Goal: Information Seeking & Learning: Learn about a topic

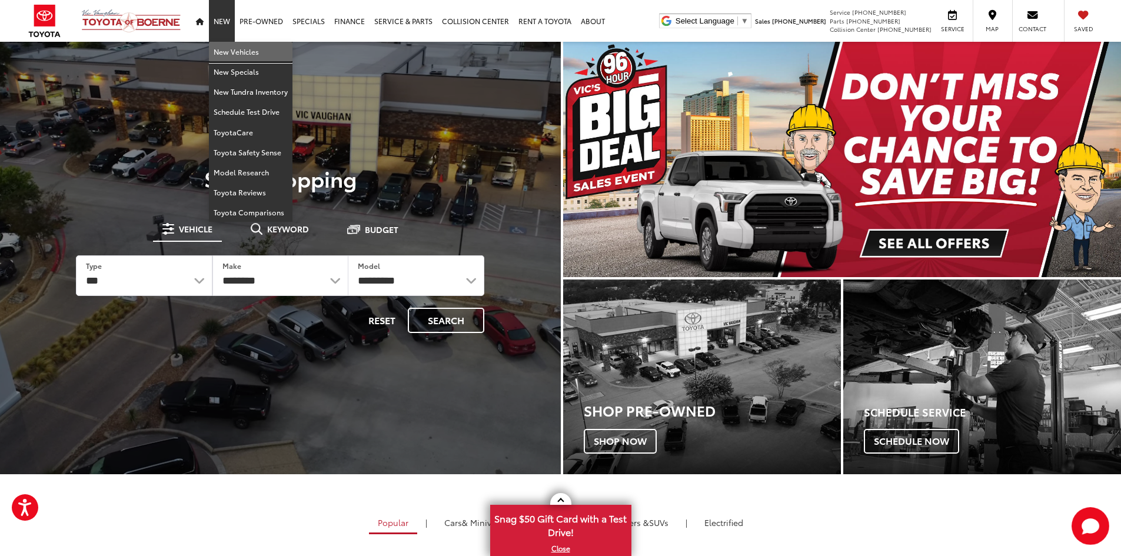
click at [228, 52] on link "New Vehicles" at bounding box center [251, 52] width 84 height 20
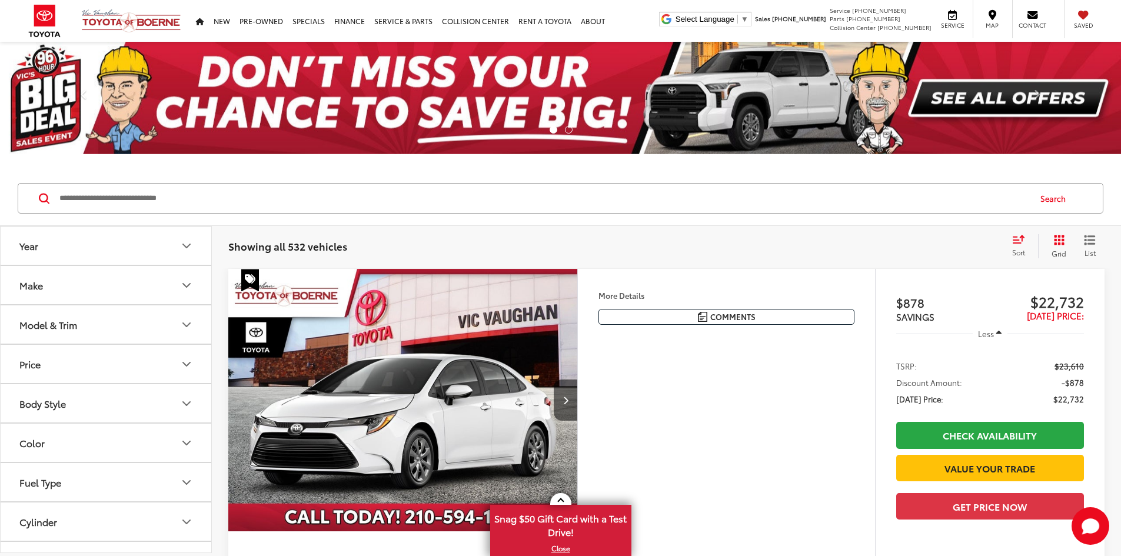
click at [418, 200] on input "Search by Make, Model, or Keyword" at bounding box center [543, 198] width 971 height 28
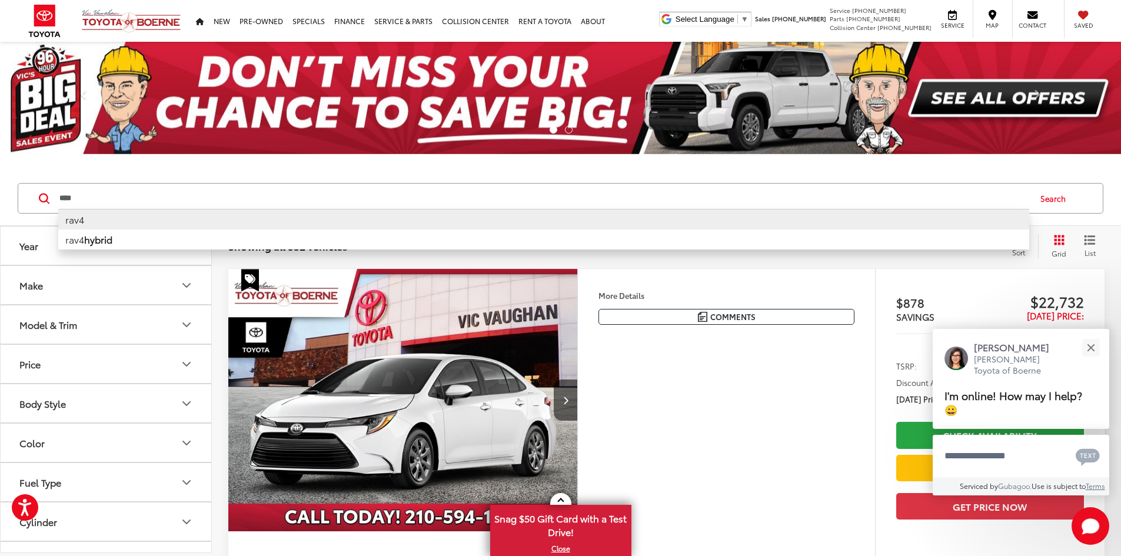
click at [104, 221] on li "rav4" at bounding box center [543, 219] width 971 height 21
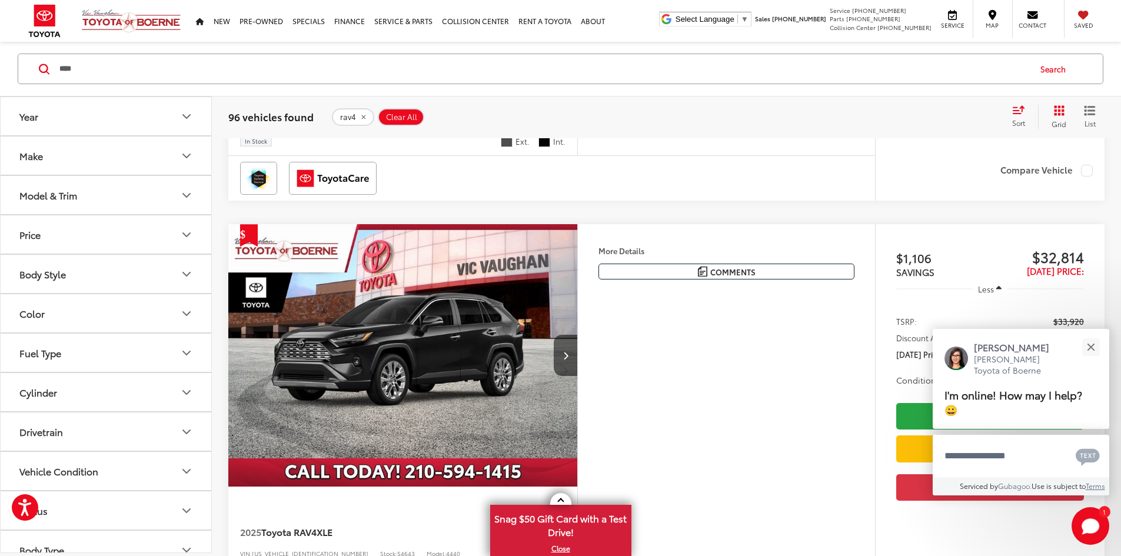
scroll to position [647, 0]
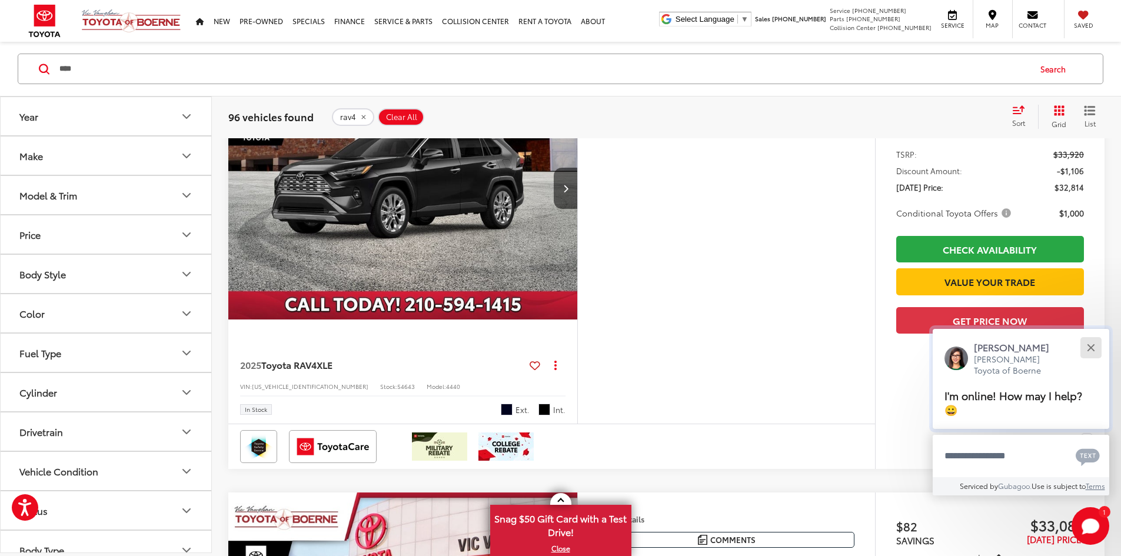
click at [1087, 347] on button "Close" at bounding box center [1090, 347] width 25 height 25
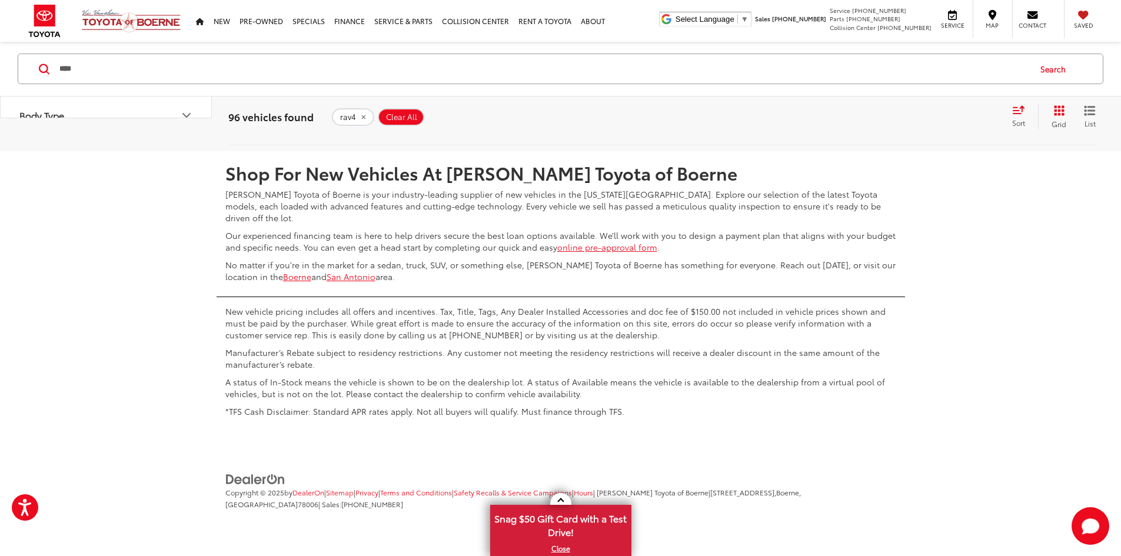
scroll to position [6296, 0]
click at [885, 127] on link "2" at bounding box center [894, 116] width 18 height 21
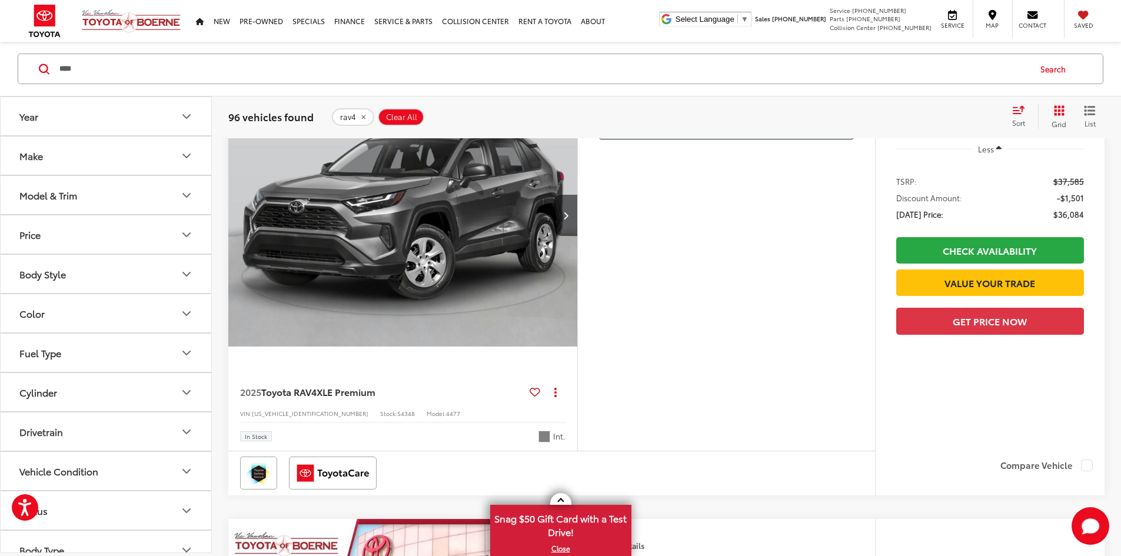
scroll to position [1130, 0]
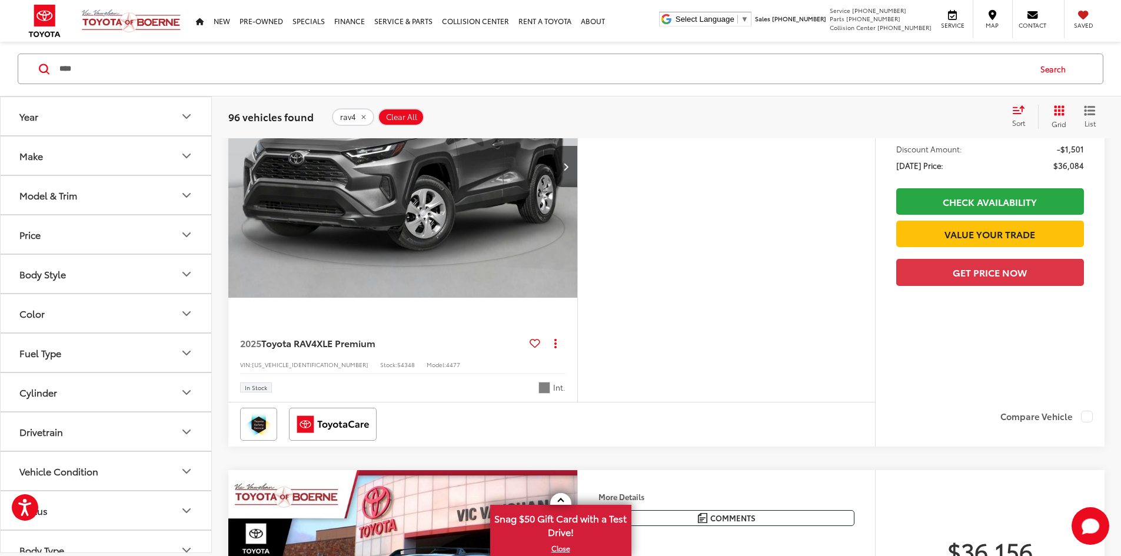
click at [89, 198] on button "Model & Trim" at bounding box center [107, 195] width 212 height 38
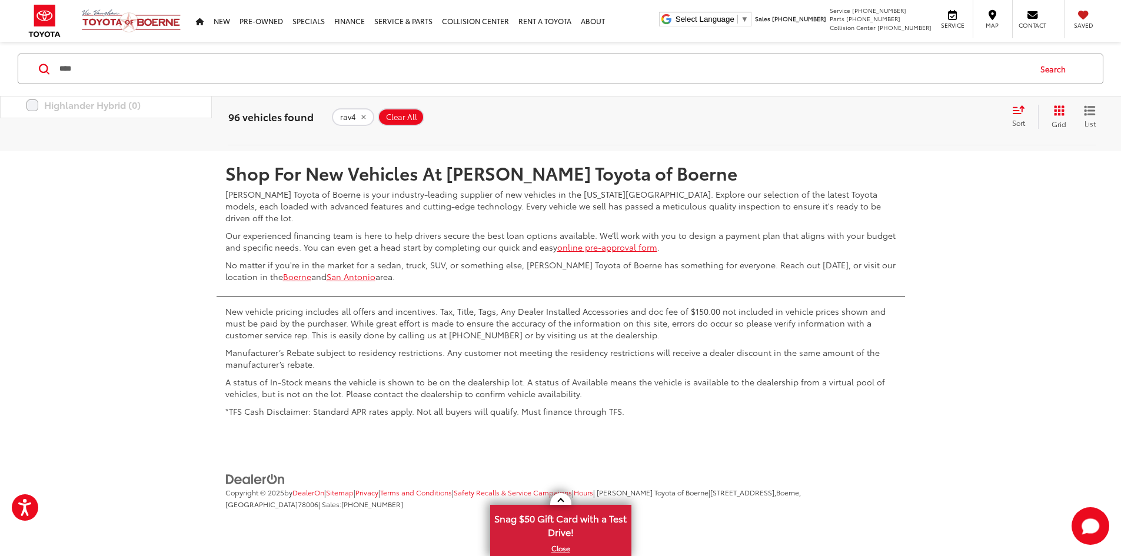
scroll to position [6227, 0]
click at [903, 127] on link "3" at bounding box center [912, 116] width 18 height 21
click at [920, 127] on link "4" at bounding box center [929, 116] width 18 height 21
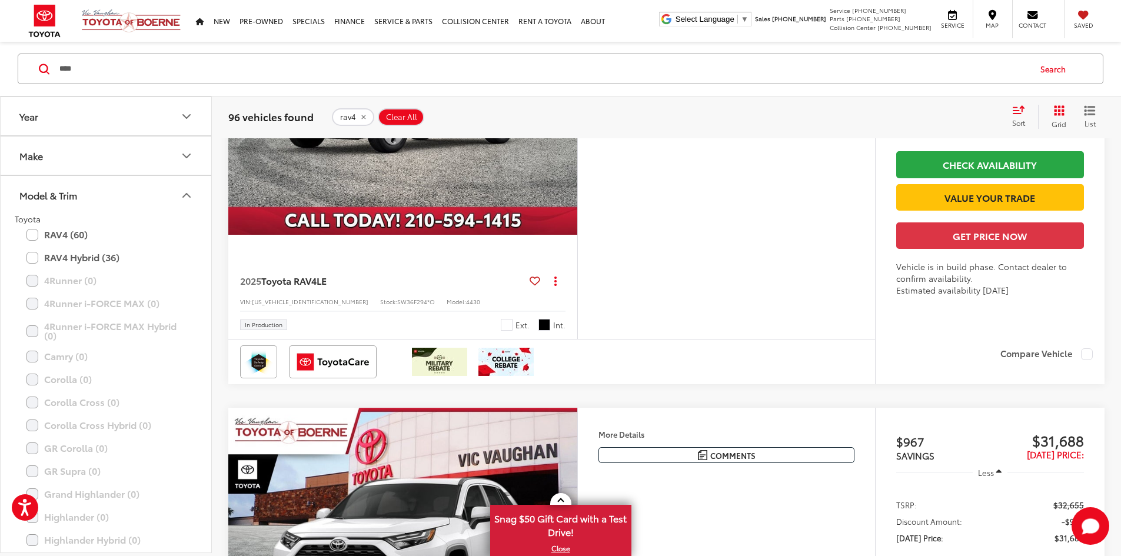
scroll to position [130, 0]
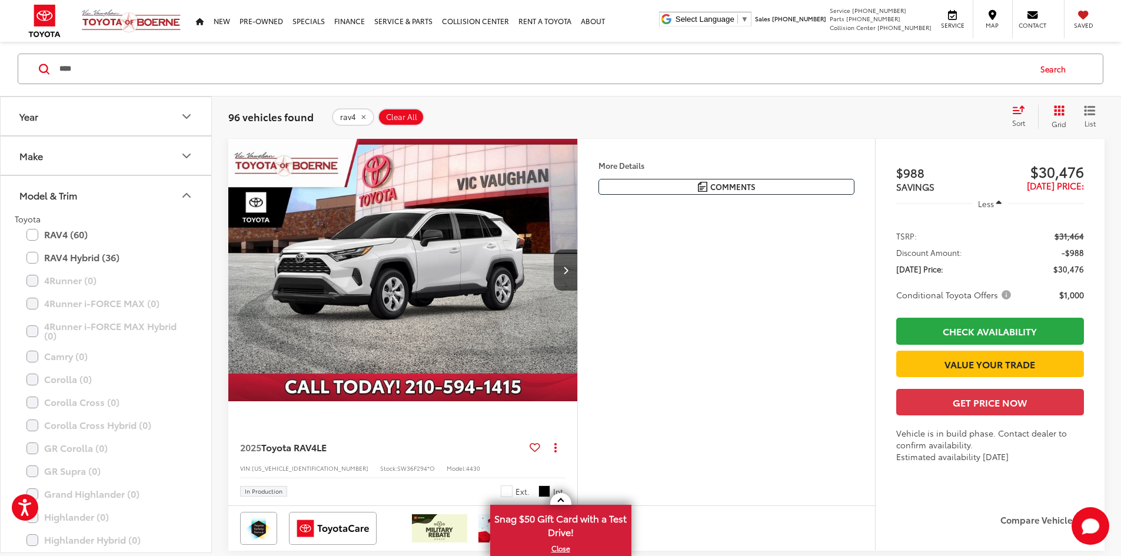
click at [451, 69] on input "****" at bounding box center [543, 69] width 971 height 28
type input "**********"
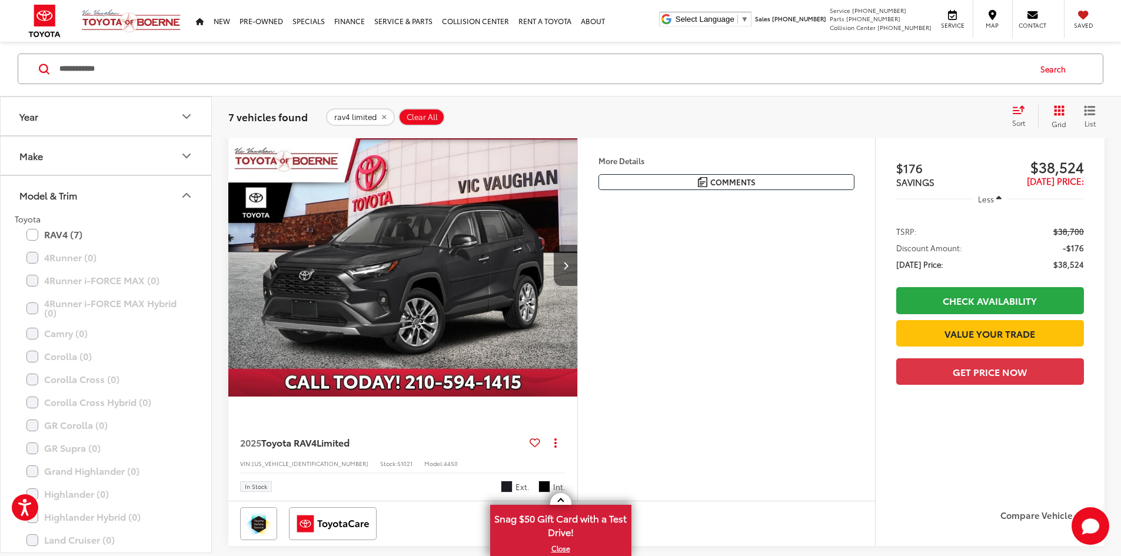
scroll to position [130, 0]
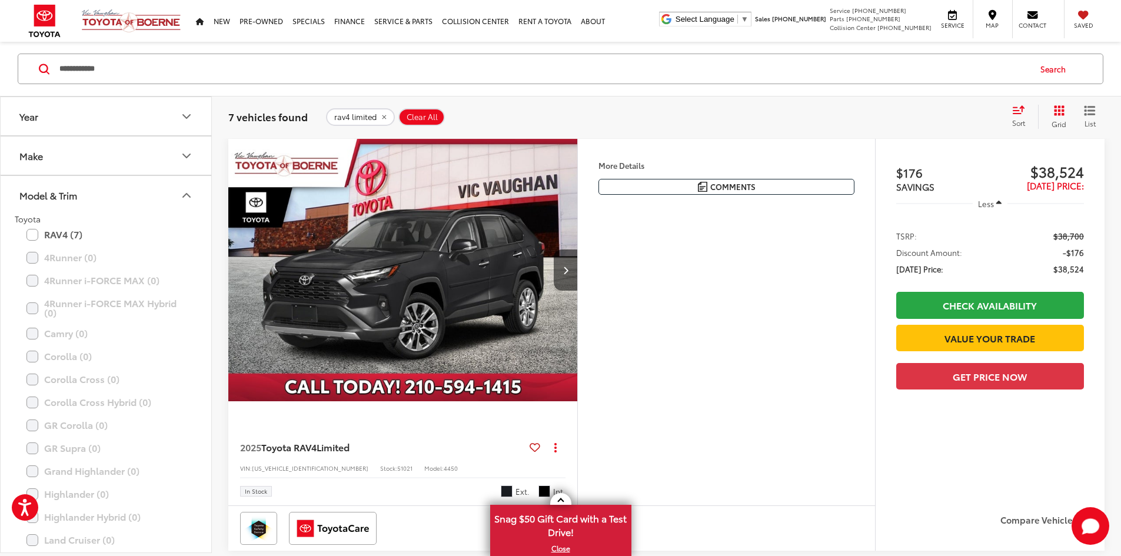
click at [0, 0] on button "More..." at bounding box center [0, 0] width 0 height 0
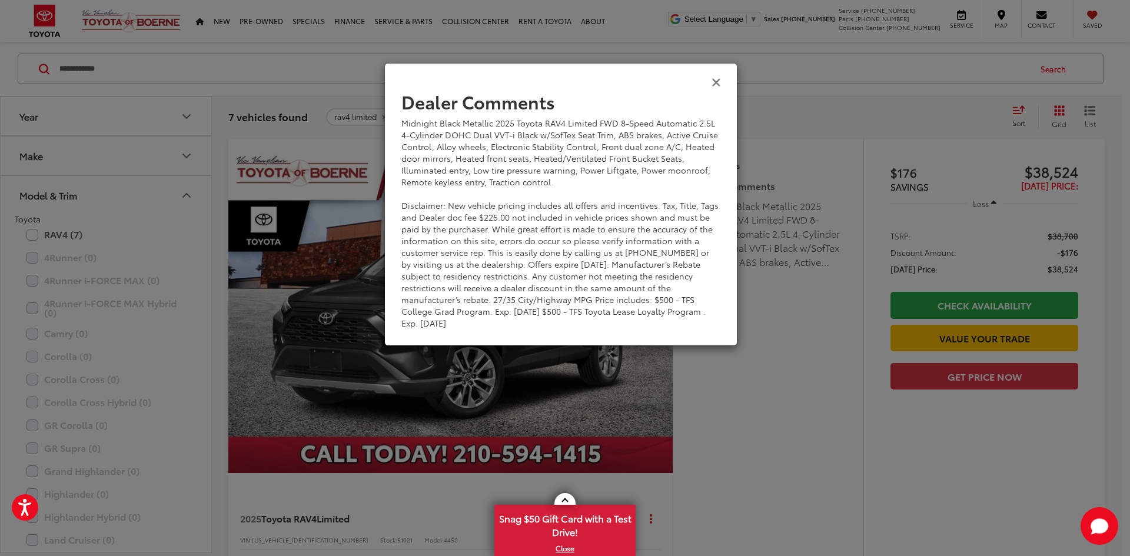
click at [715, 81] on icon "Close" at bounding box center [715, 81] width 9 height 12
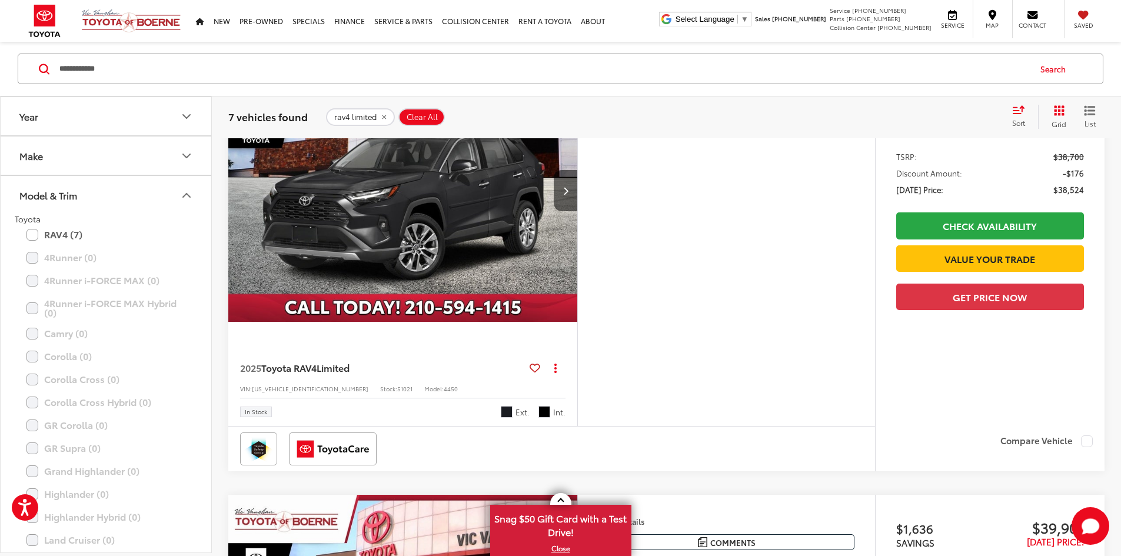
scroll to position [307, 0]
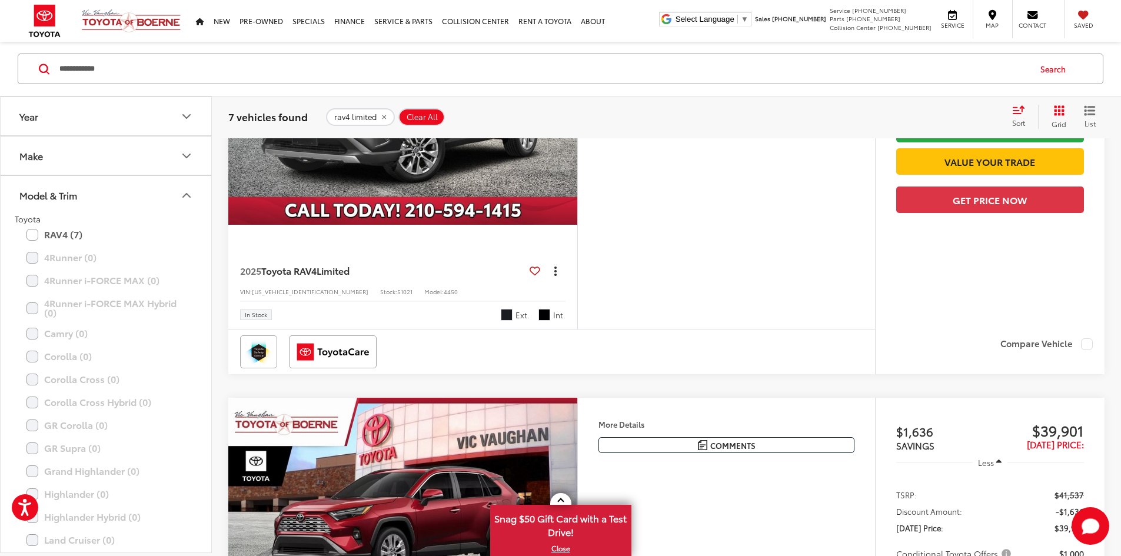
click at [565, 281] on button "Actions" at bounding box center [555, 270] width 21 height 21
click at [758, 368] on div at bounding box center [551, 351] width 623 height 33
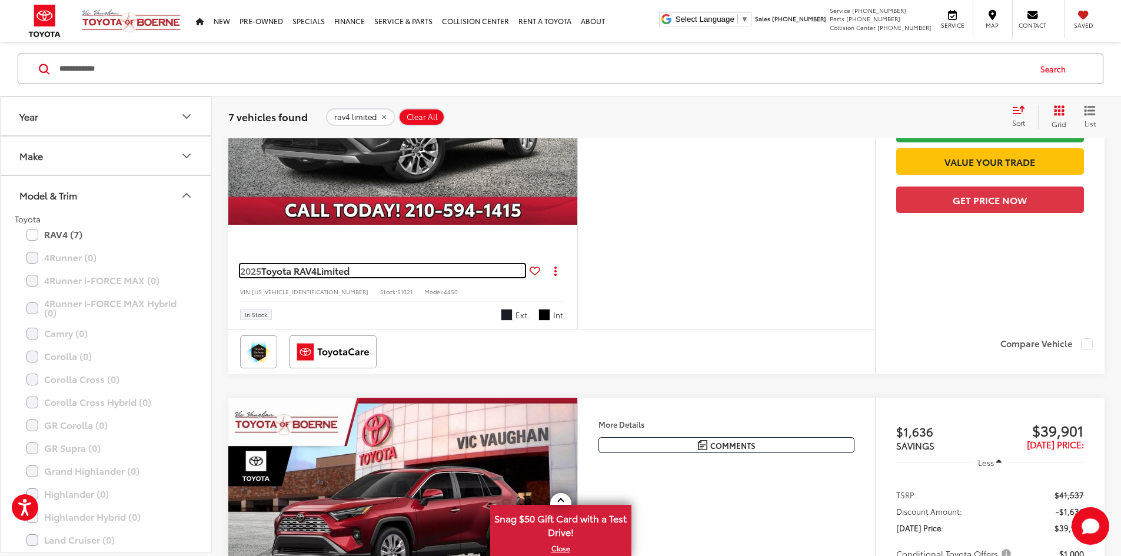
click at [335, 277] on span "Limited" at bounding box center [333, 271] width 33 height 14
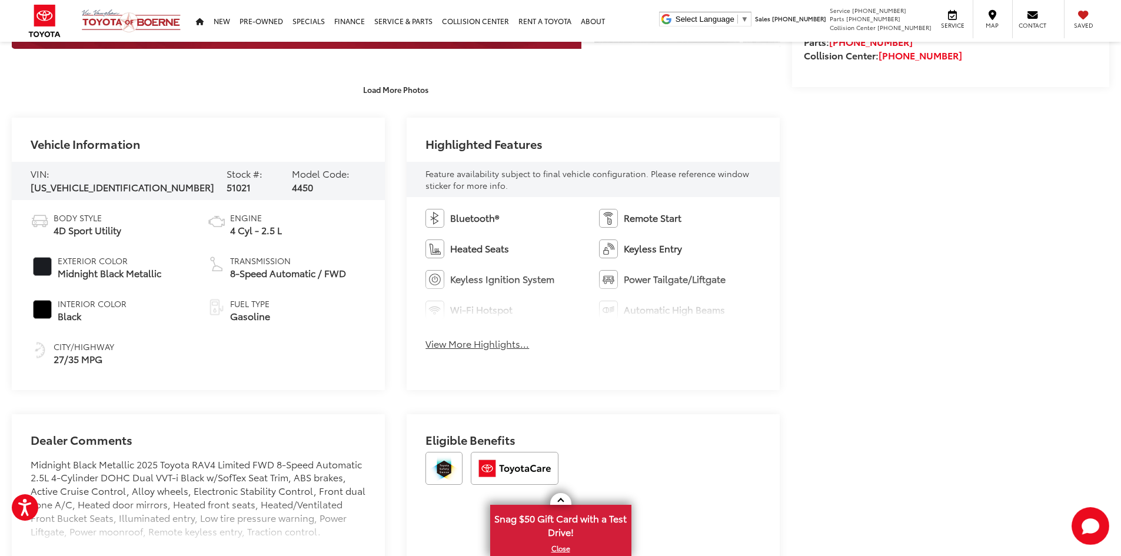
click at [439, 343] on button "View More Highlights..." at bounding box center [477, 344] width 104 height 14
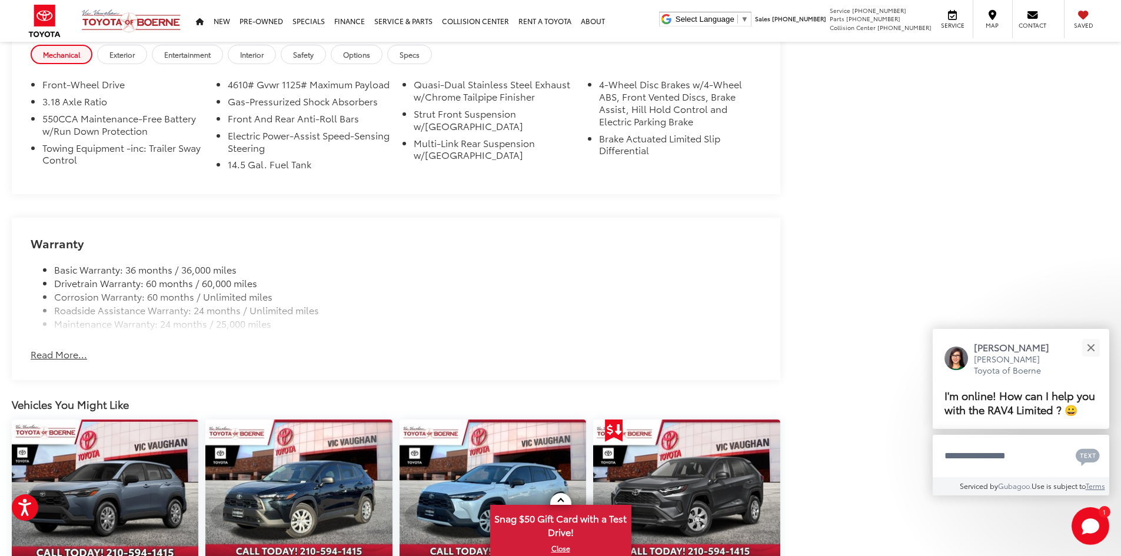
scroll to position [1236, 0]
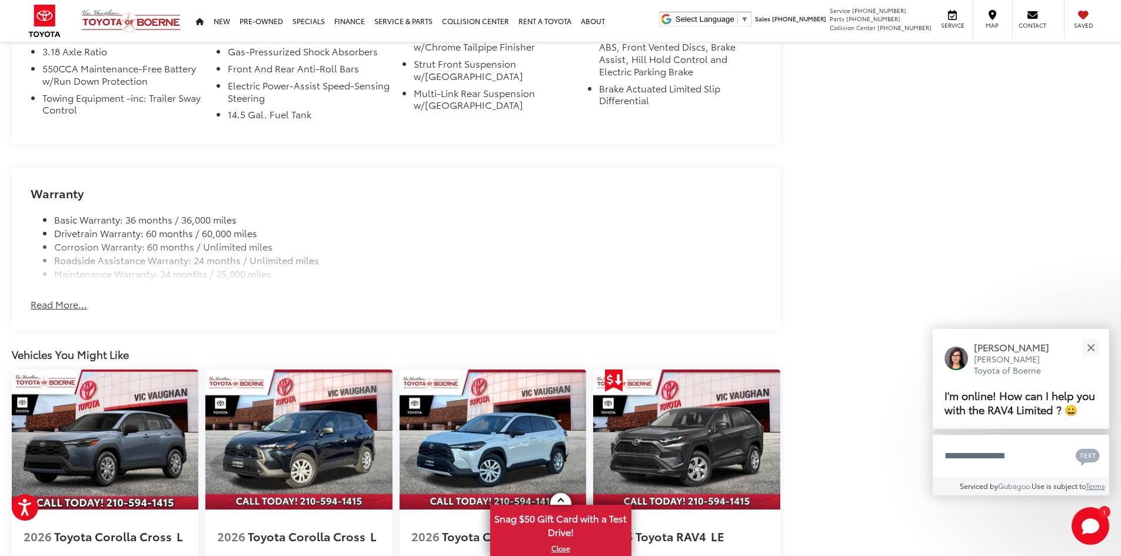
click at [57, 311] on button "Read More..." at bounding box center [59, 305] width 56 height 14
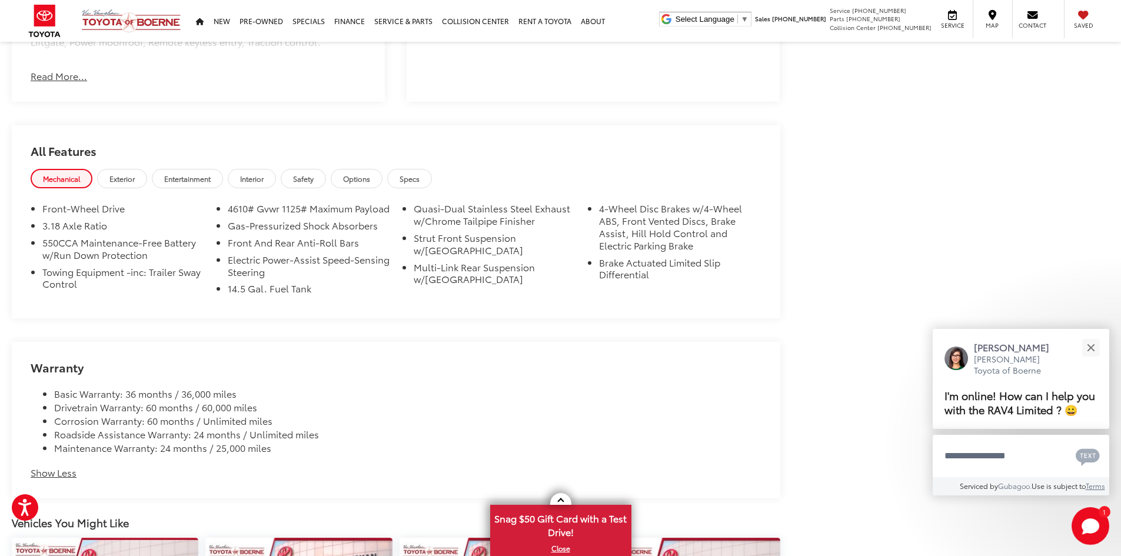
scroll to position [1059, 0]
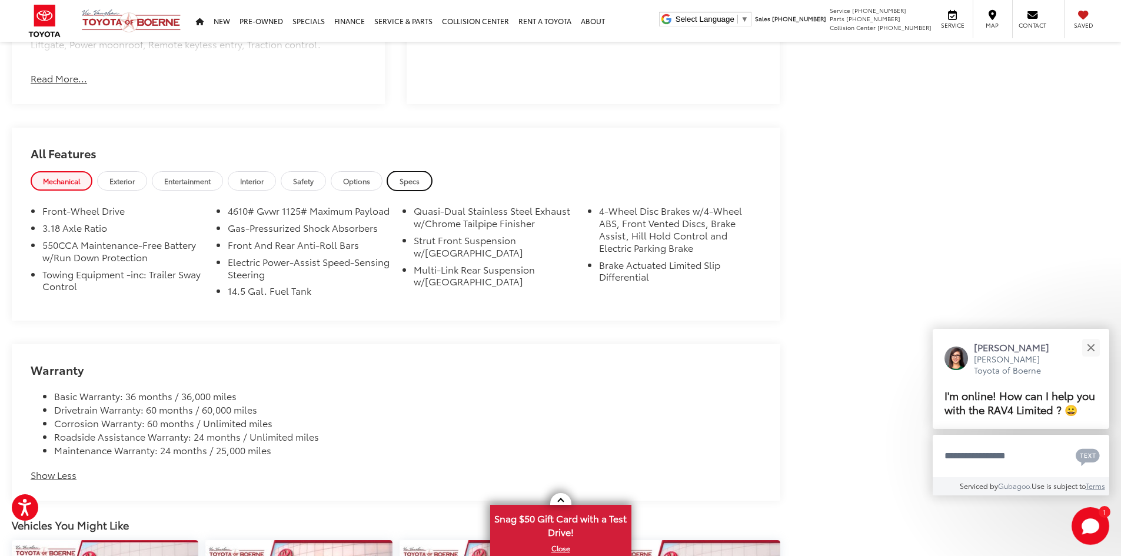
click at [420, 184] on span "Specs" at bounding box center [410, 181] width 20 height 10
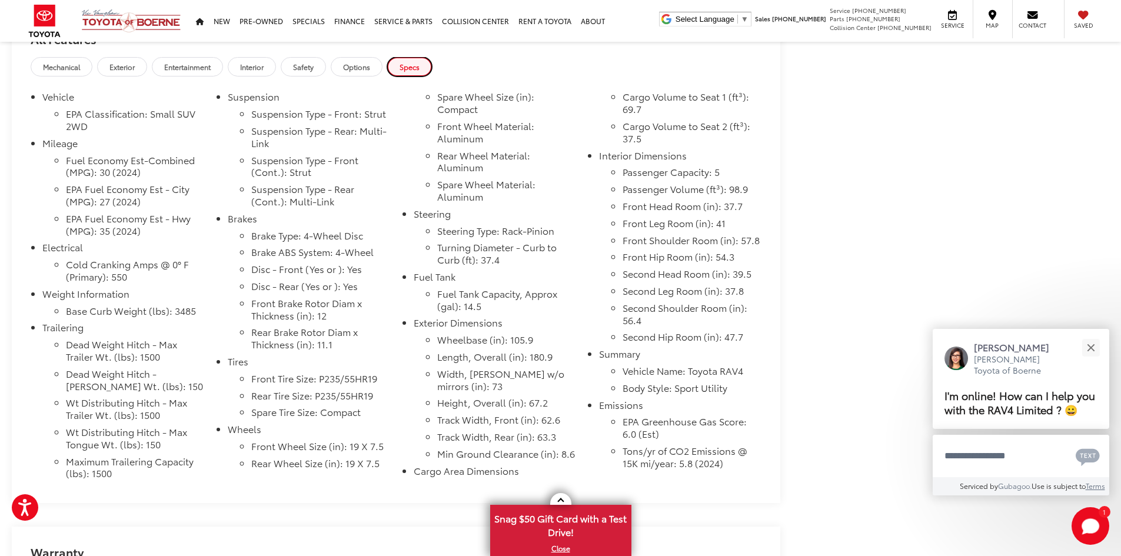
scroll to position [0, 0]
drag, startPoint x: 1123, startPoint y: 0, endPoint x: 871, endPoint y: 131, distance: 284.5
click at [871, 131] on div "[PERSON_NAME] Toyota of Boerne New Vehicles 2025 Toyota RAV4 Limited Confirm Av…" at bounding box center [560, 53] width 1121 height 2368
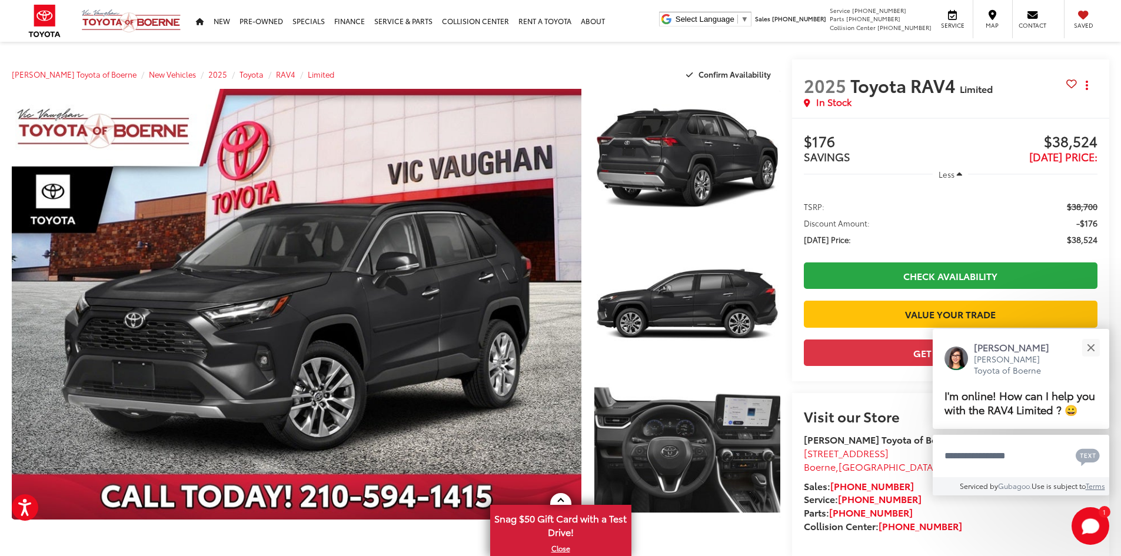
click at [815, 205] on span "TSRP:" at bounding box center [814, 207] width 21 height 12
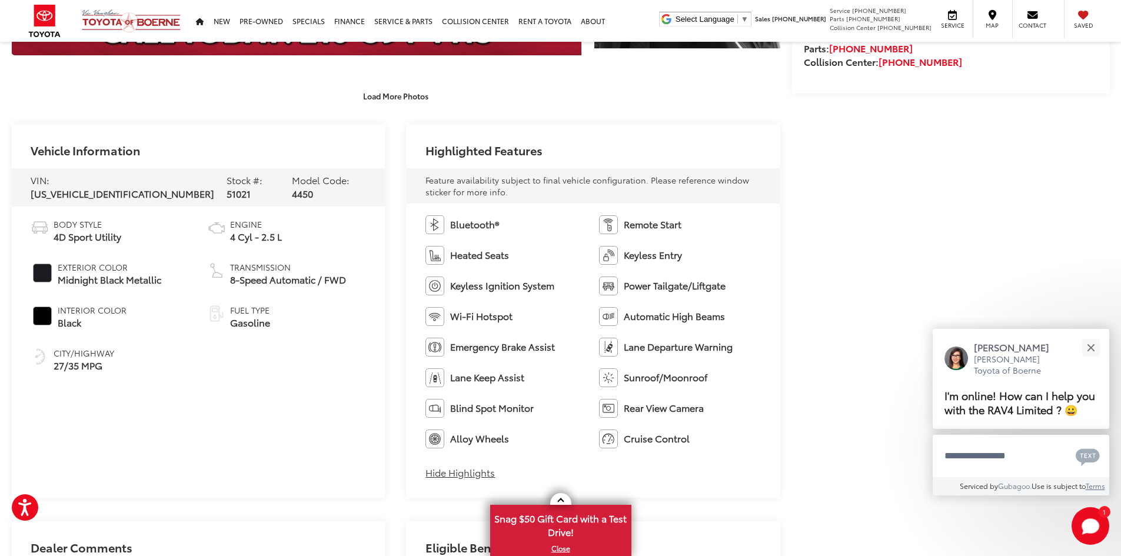
scroll to position [588, 0]
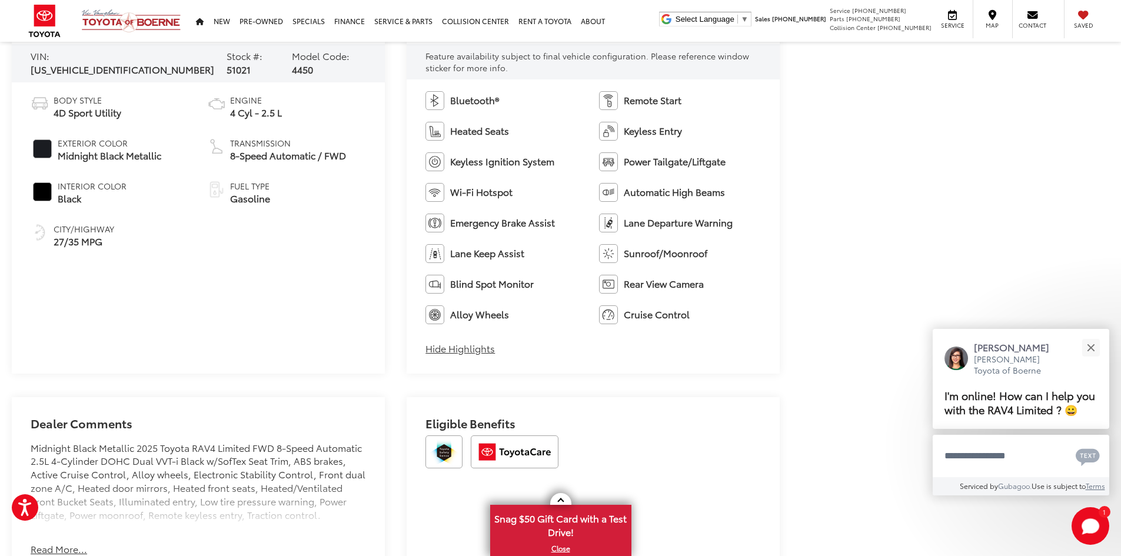
click at [487, 344] on button "Hide Highlights" at bounding box center [459, 349] width 69 height 14
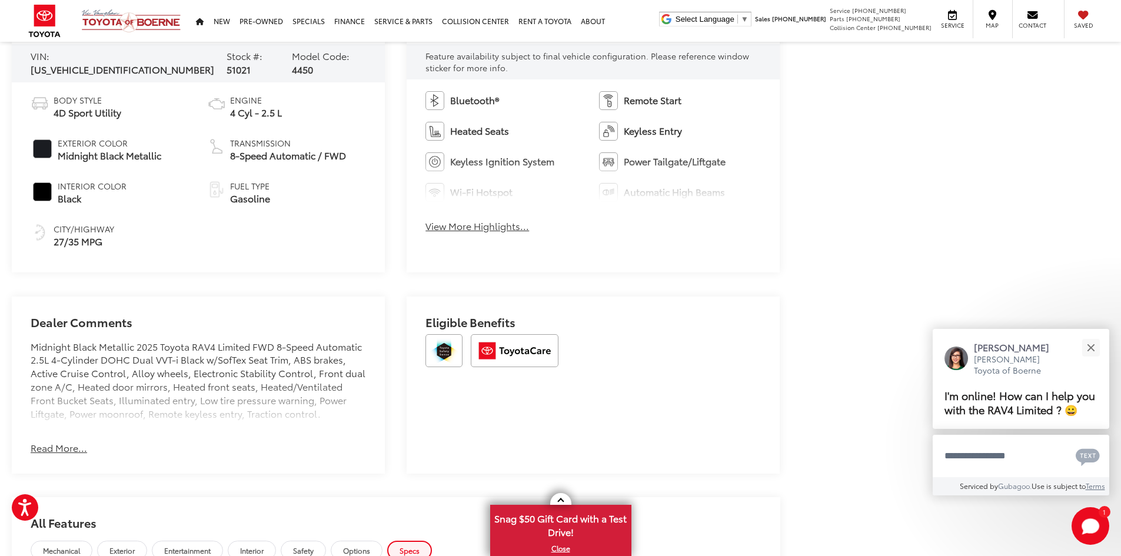
click at [490, 224] on button "View More Highlights..." at bounding box center [477, 226] width 104 height 14
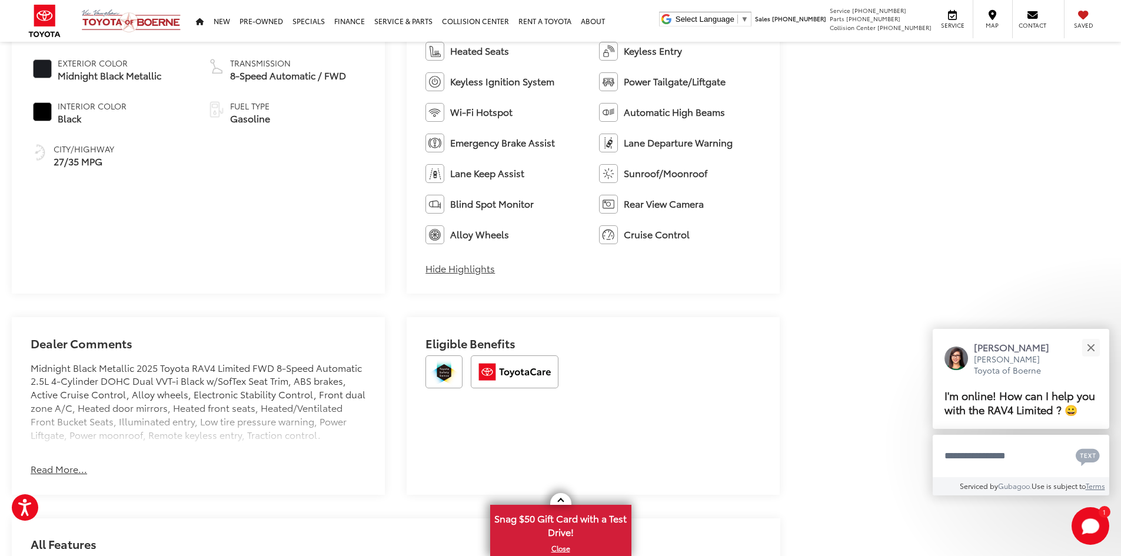
scroll to position [647, 0]
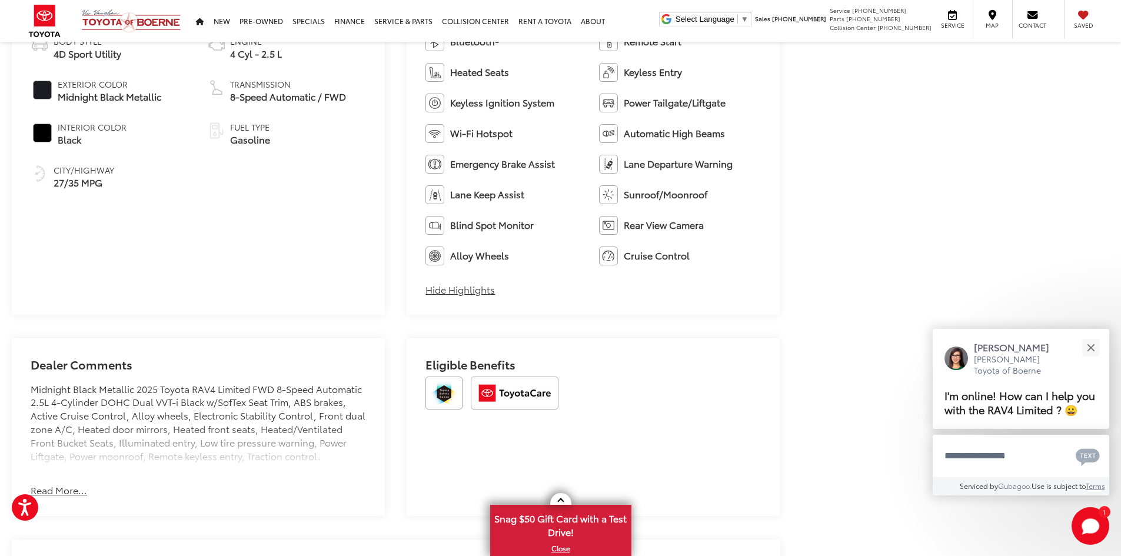
click at [62, 495] on button "Read More..." at bounding box center [59, 491] width 56 height 14
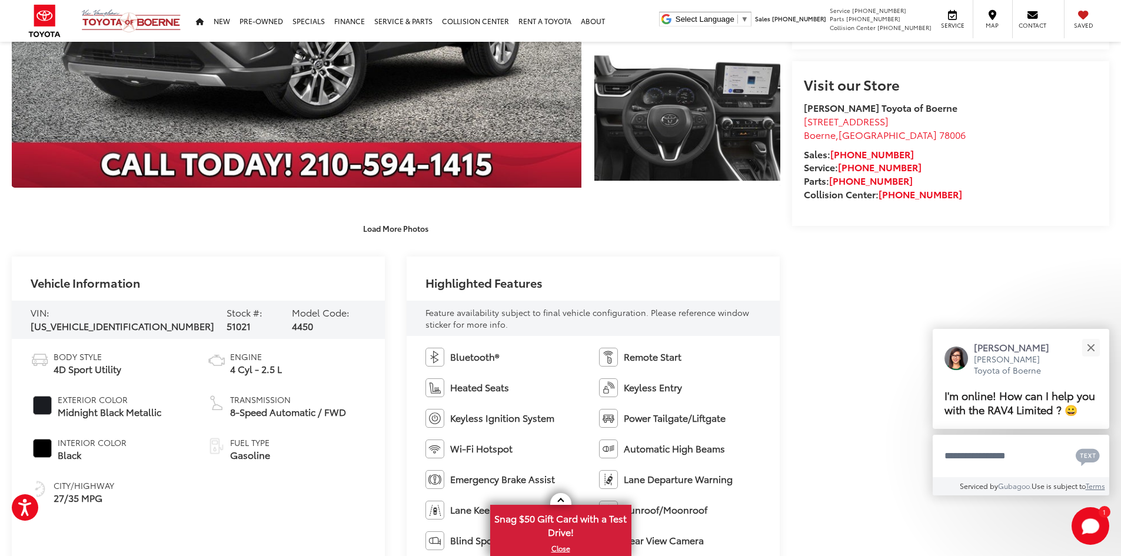
scroll to position [353, 0]
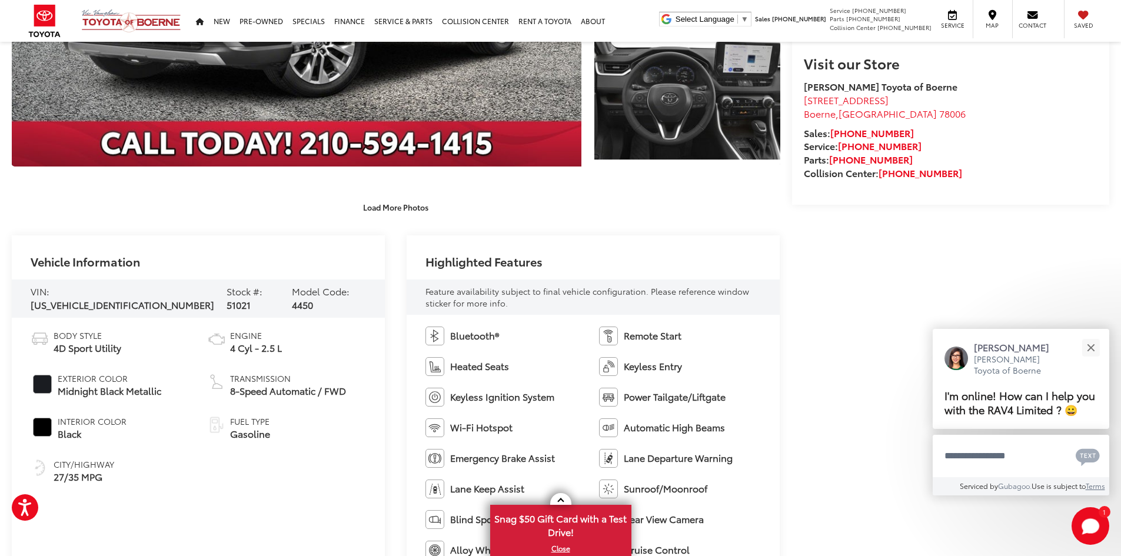
click at [86, 298] on span "[US_VEHICLE_IDENTIFICATION_NUMBER]" at bounding box center [123, 305] width 184 height 14
copy span "[US_VEHICLE_IDENTIFICATION_NUMBER]"
